Goal: Task Accomplishment & Management: Use online tool/utility

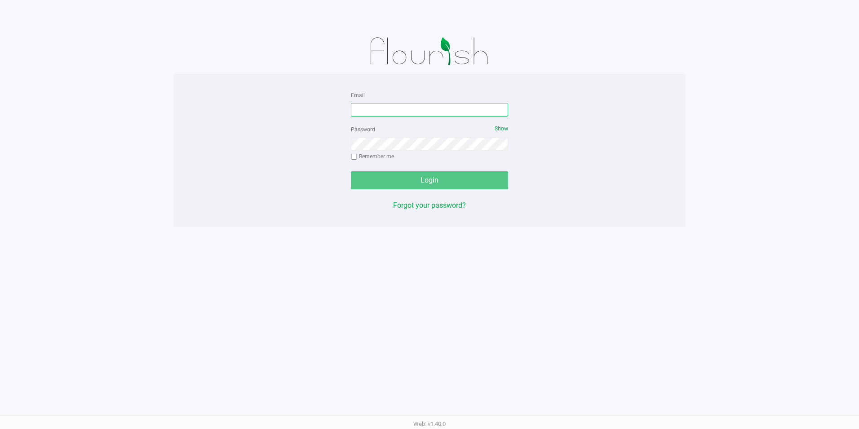
click at [443, 109] on input "Email" at bounding box center [429, 109] width 157 height 13
type input "f"
type input "[EMAIL_ADDRESS][DOMAIN_NAME]"
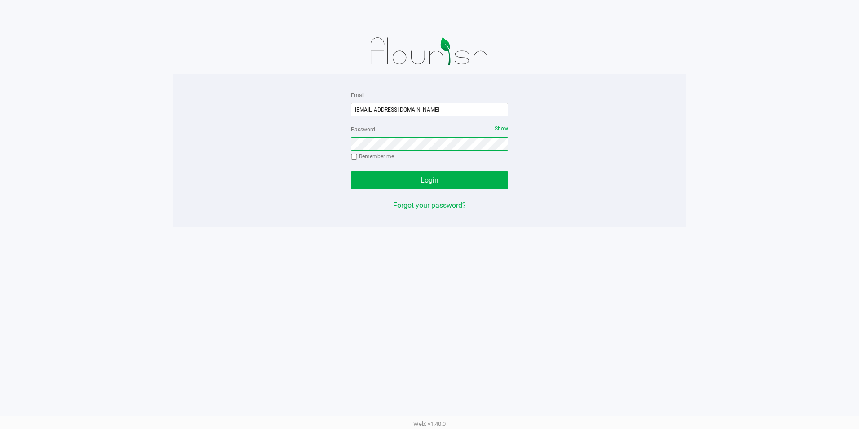
click at [351, 171] on button "Login" at bounding box center [429, 180] width 157 height 18
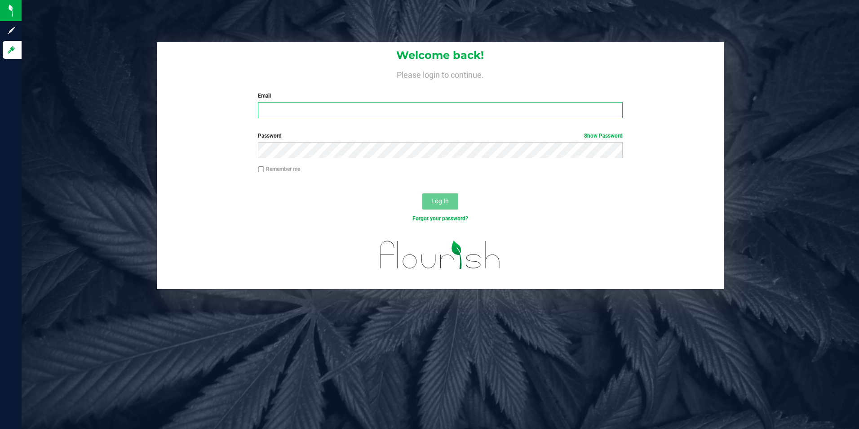
type input "[EMAIL_ADDRESS][DOMAIN_NAME]"
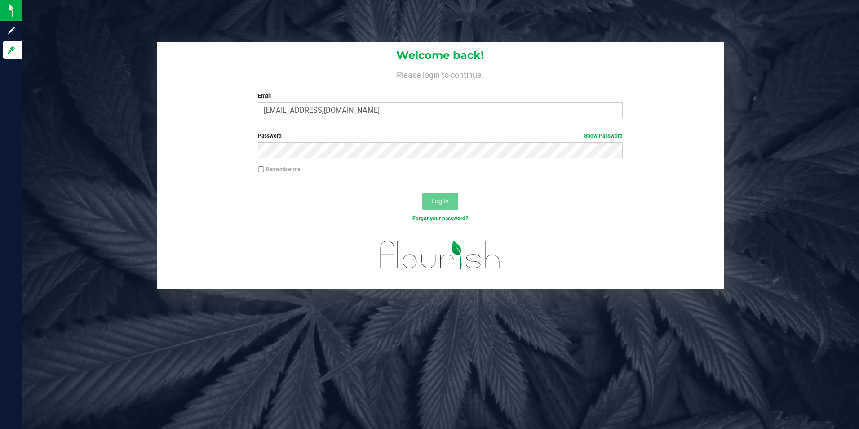
click at [374, 188] on div at bounding box center [440, 185] width 567 height 7
click at [455, 199] on button "Log In" at bounding box center [440, 201] width 36 height 16
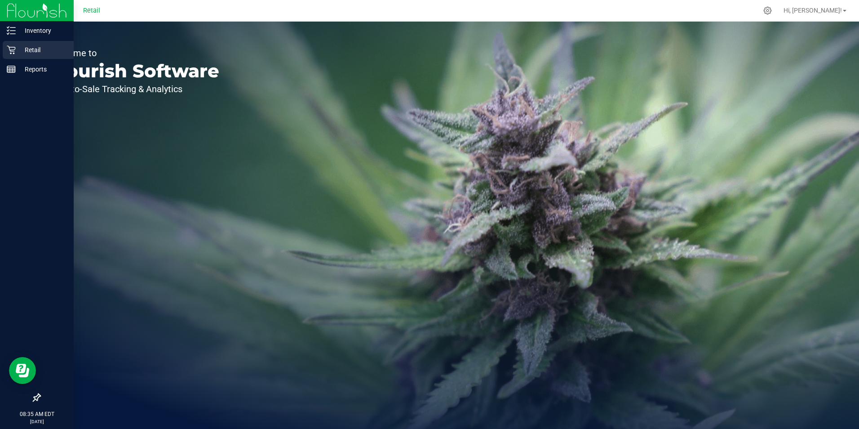
click at [13, 43] on div "Retail" at bounding box center [38, 50] width 71 height 18
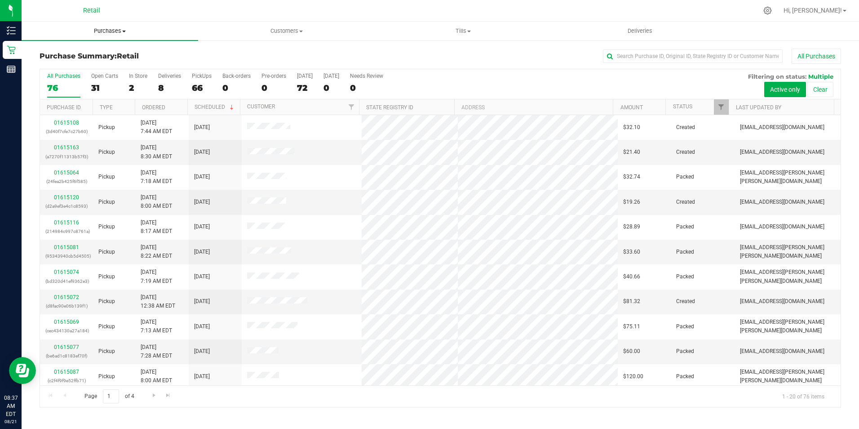
click at [115, 32] on span "Purchases" at bounding box center [110, 31] width 177 height 8
click at [80, 61] on li "Fulfillment" at bounding box center [110, 65] width 177 height 11
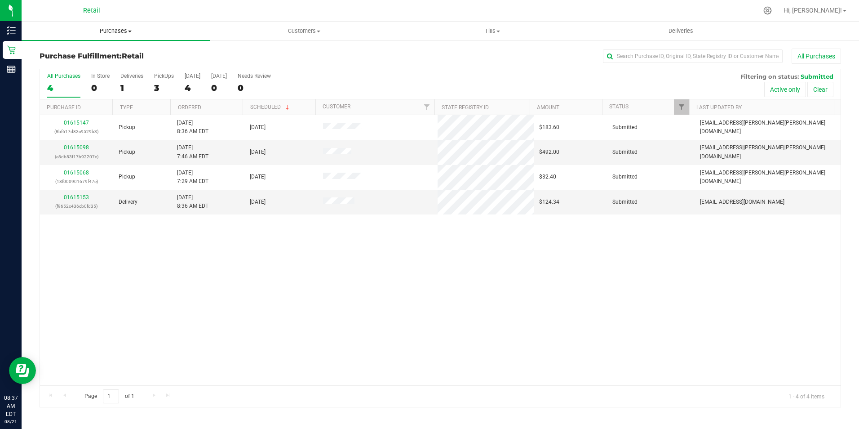
click at [117, 27] on span "Purchases" at bounding box center [116, 31] width 188 height 8
click at [78, 50] on span "Summary of purchases" at bounding box center [68, 54] width 92 height 8
